Goal: Information Seeking & Learning: Learn about a topic

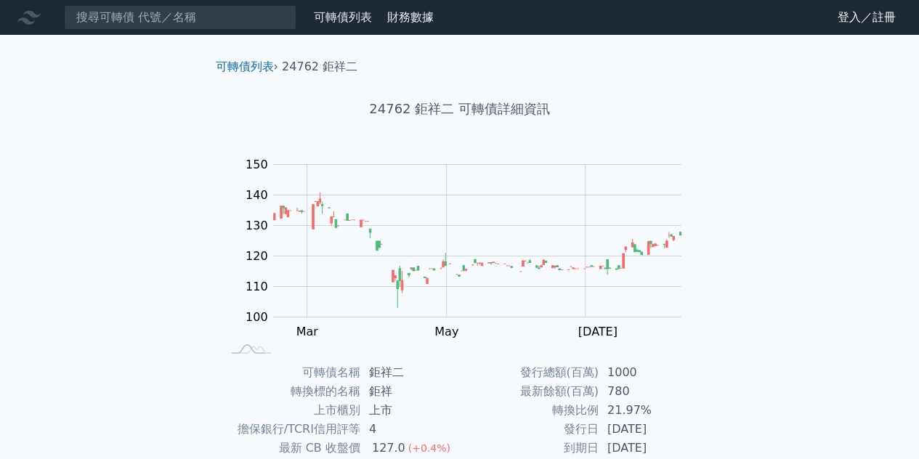
click at [320, 23] on link "可轉債列表" at bounding box center [343, 17] width 58 height 14
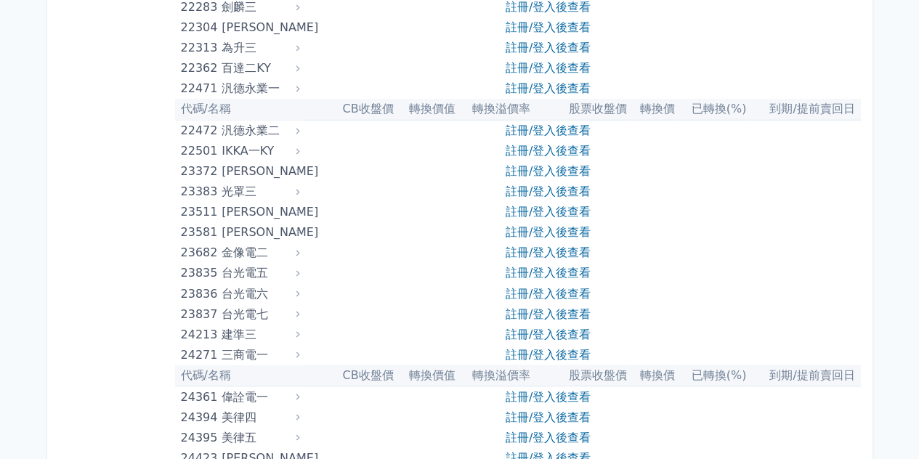
scroll to position [1090, 0]
click at [271, 249] on div "金像電二" at bounding box center [259, 252] width 75 height 20
click at [257, 254] on div "金像電二" at bounding box center [259, 252] width 75 height 20
click at [237, 256] on div "金像電二" at bounding box center [259, 252] width 75 height 20
click at [181, 252] on div "23682" at bounding box center [200, 252] width 38 height 20
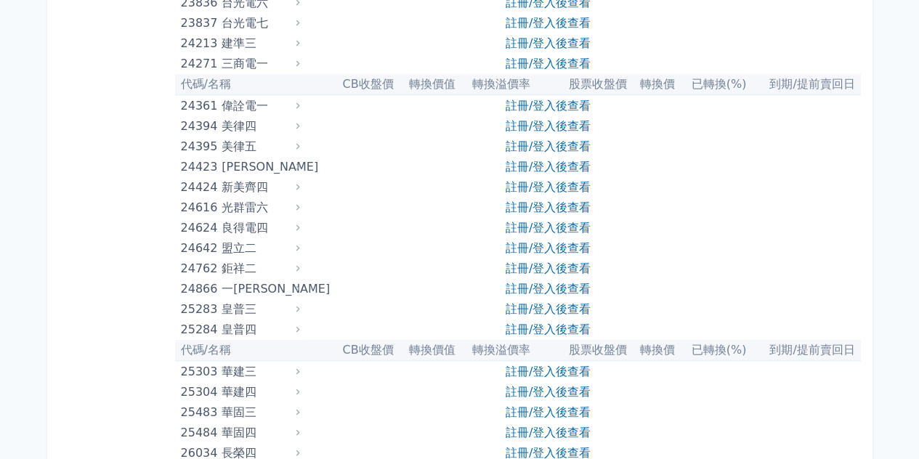
scroll to position [1380, 0]
click at [254, 289] on div "一詮六" at bounding box center [259, 288] width 75 height 20
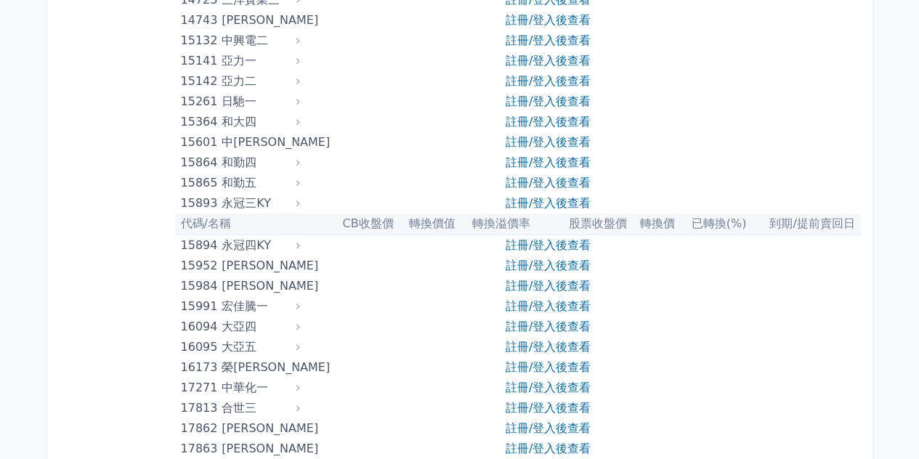
scroll to position [218, 0]
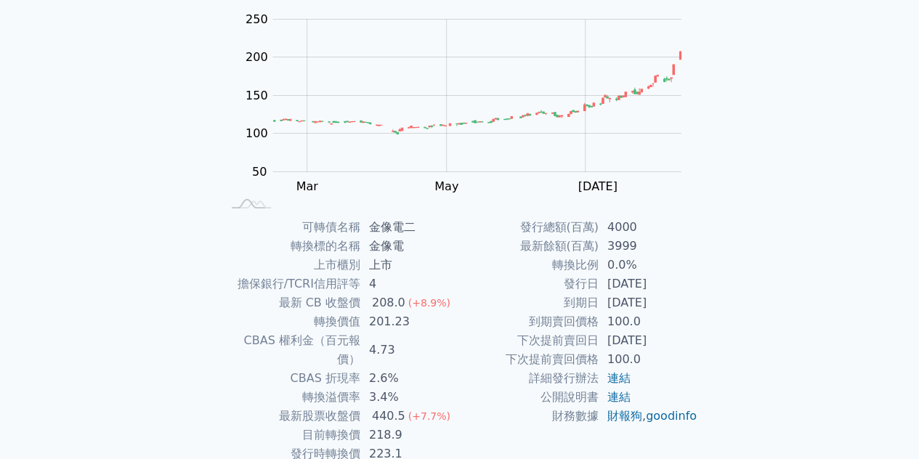
scroll to position [214, 0]
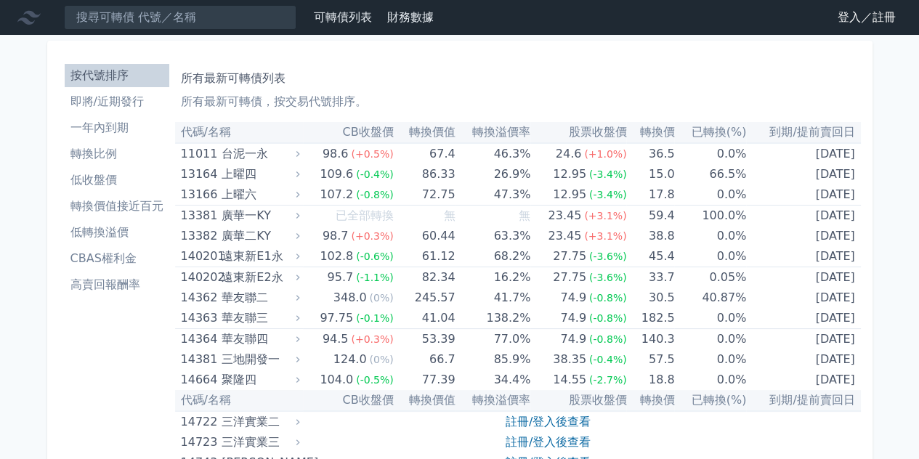
click at [803, 130] on th "到期/提前賣回日" at bounding box center [803, 132] width 114 height 21
click at [814, 134] on th "到期/提前賣回日" at bounding box center [803, 132] width 114 height 21
click at [794, 130] on th "到期/提前賣回日" at bounding box center [803, 132] width 114 height 21
click at [97, 127] on li "一年內到期" at bounding box center [117, 127] width 105 height 17
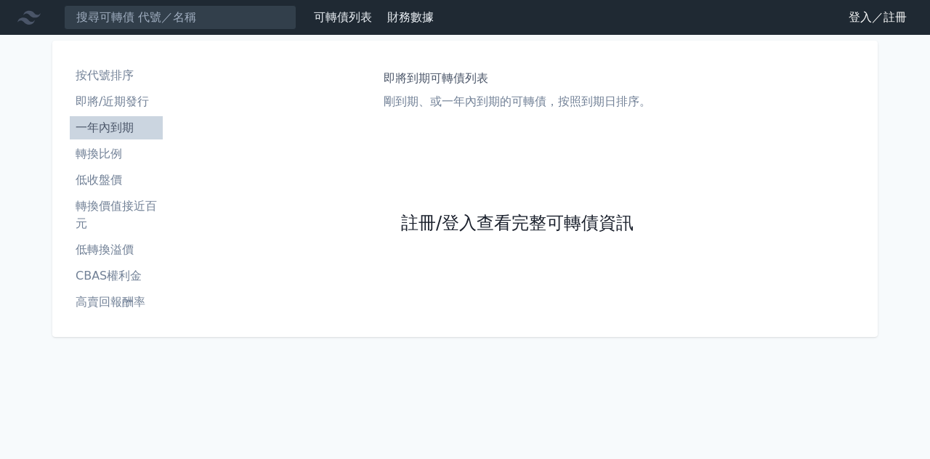
click at [453, 226] on link "註冊/登入查看完整可轉債資訊" at bounding box center [517, 223] width 232 height 23
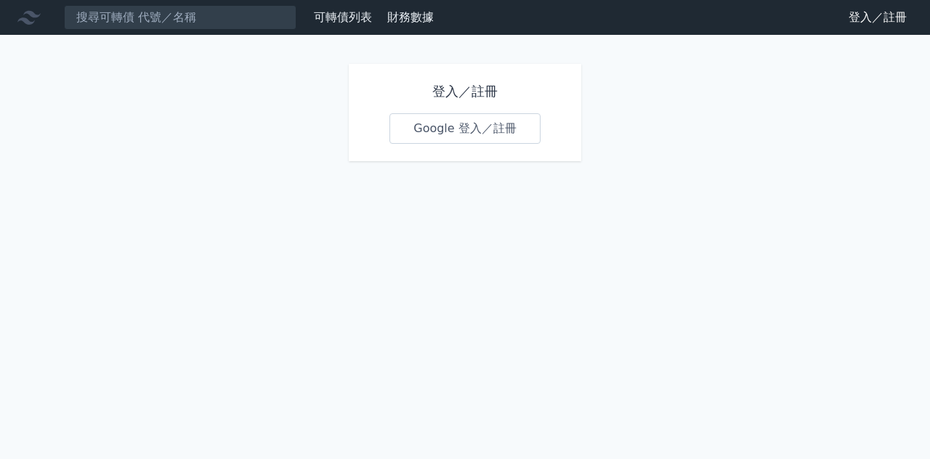
click at [465, 91] on h1 "登入／註冊" at bounding box center [464, 91] width 151 height 20
click at [897, 26] on link "登入／註冊" at bounding box center [877, 17] width 81 height 23
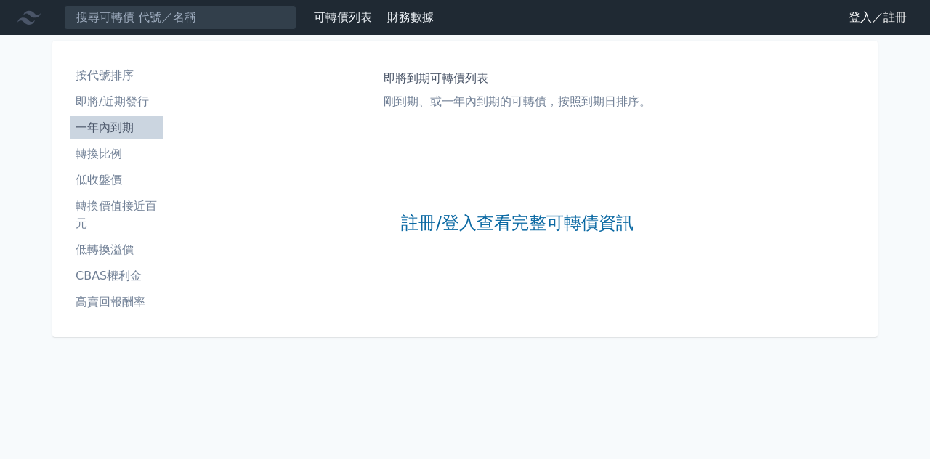
drag, startPoint x: 108, startPoint y: 95, endPoint x: 132, endPoint y: 101, distance: 24.7
click at [109, 95] on li "即將/近期發行" at bounding box center [116, 101] width 93 height 17
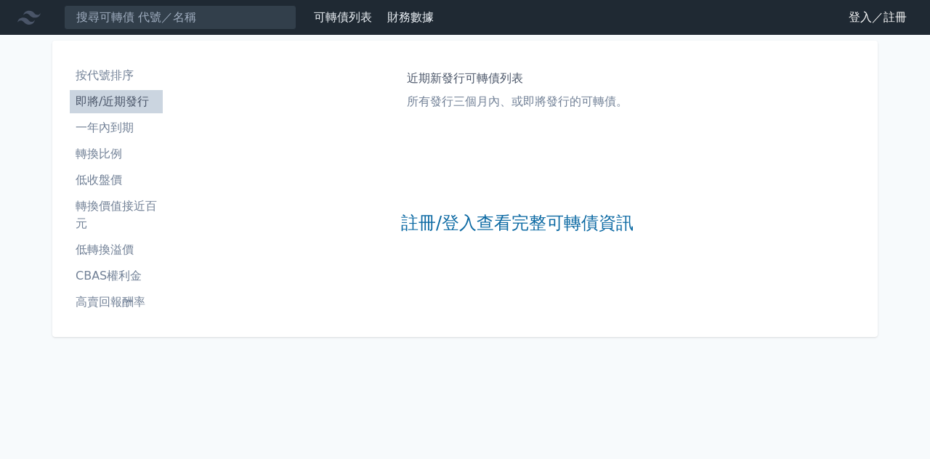
click at [118, 74] on li "按代號排序" at bounding box center [116, 75] width 93 height 17
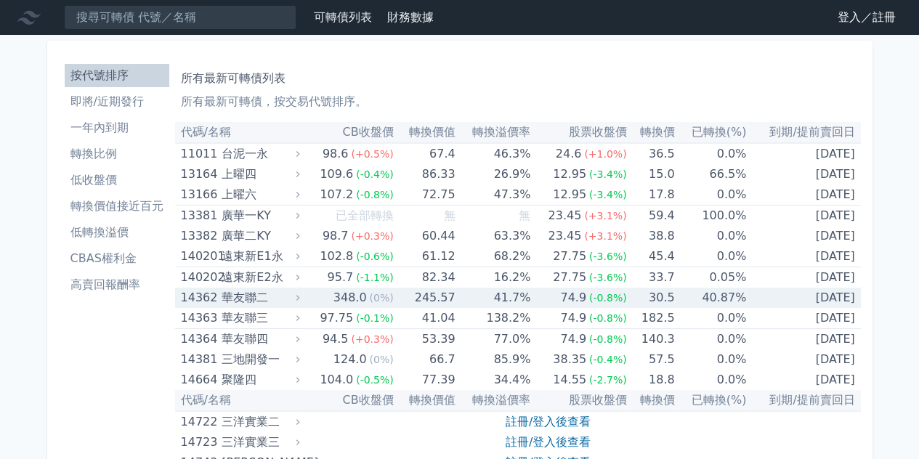
click at [223, 294] on div "華友聯二" at bounding box center [259, 298] width 75 height 20
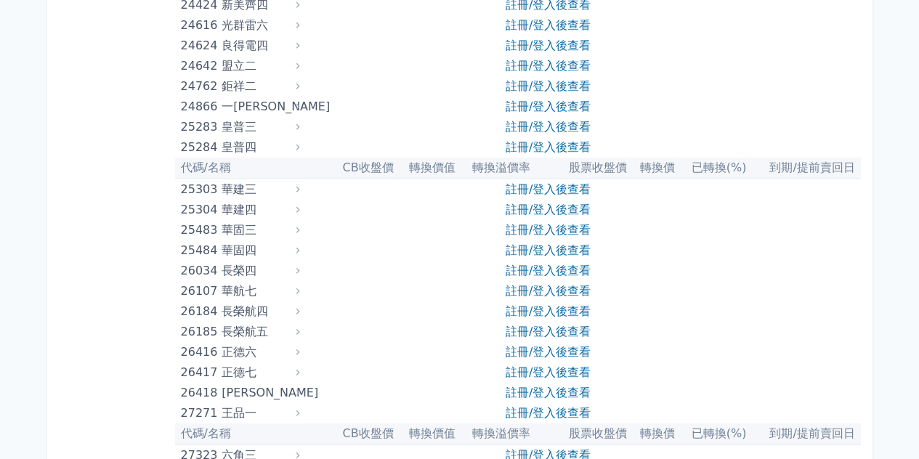
scroll to position [2180, 0]
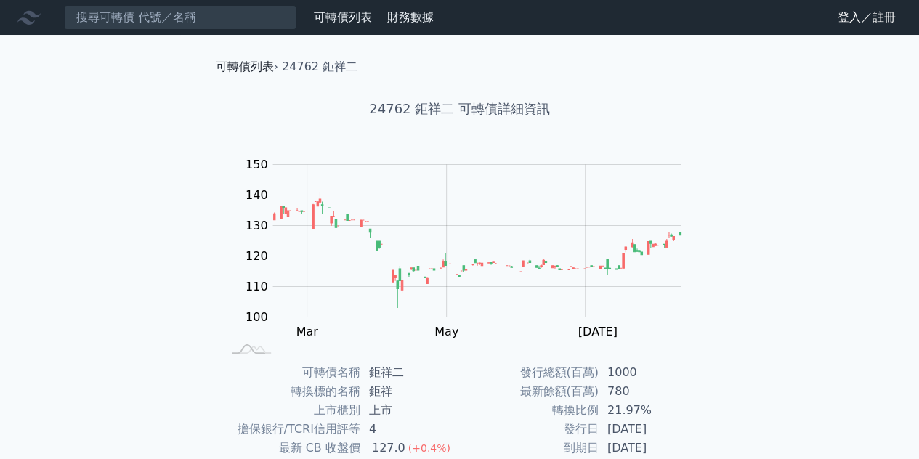
click at [240, 69] on link "可轉債列表" at bounding box center [245, 67] width 58 height 14
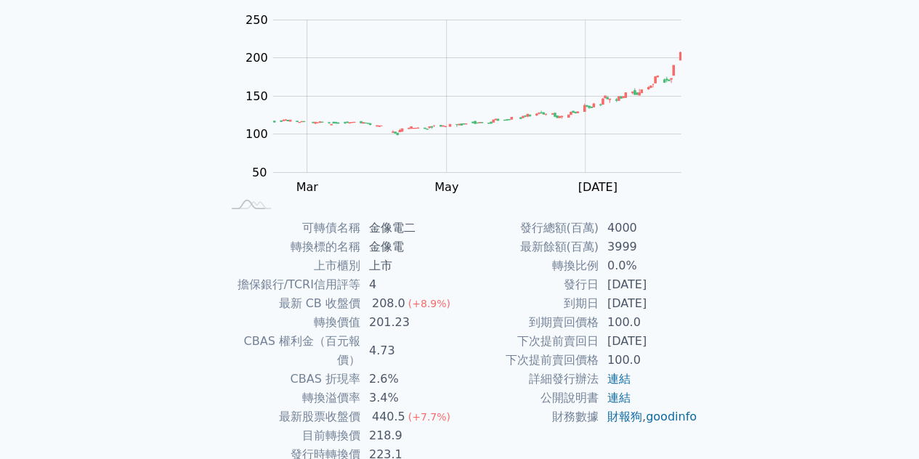
scroll to position [145, 0]
drag, startPoint x: 562, startPoint y: 288, endPoint x: 672, endPoint y: 297, distance: 110.1
click at [672, 297] on tbody "發行總額(百萬) 4000 最新餘額(百萬) 3999 轉換比例 0.0% 發行日 [DATE] 到期日 [DATE] 到期賣回價格 100.0 下次提前賣回…" at bounding box center [579, 322] width 238 height 208
click at [536, 333] on td "下次提前賣回日" at bounding box center [529, 340] width 139 height 19
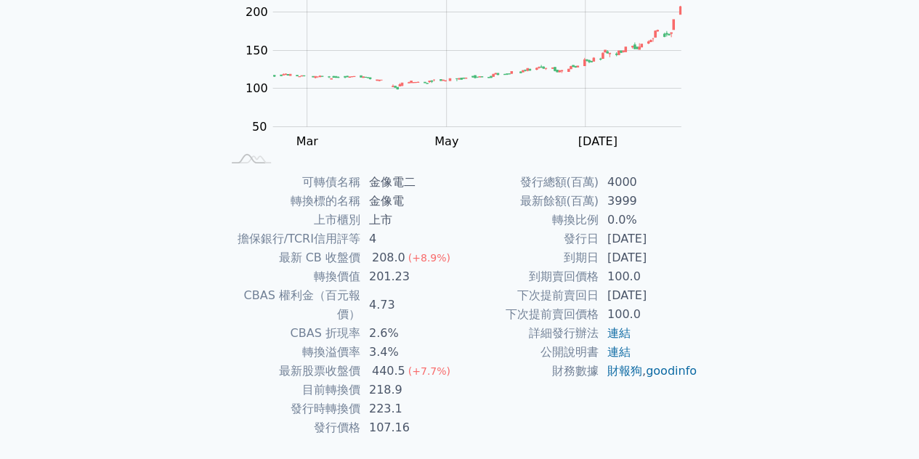
scroll to position [214, 0]
